Goal: Task Accomplishment & Management: Use online tool/utility

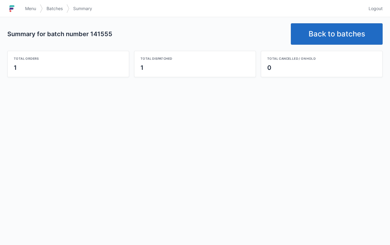
click at [342, 30] on link "Back to batches" at bounding box center [337, 33] width 92 height 21
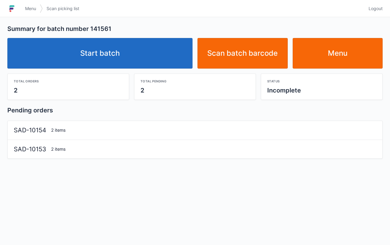
click at [136, 50] on link "Start batch" at bounding box center [99, 53] width 185 height 31
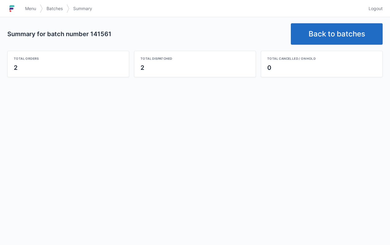
click at [344, 35] on link "Back to batches" at bounding box center [337, 33] width 92 height 21
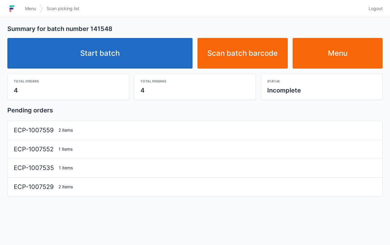
click at [132, 53] on link "Start batch" at bounding box center [99, 53] width 185 height 31
